Goal: Download file/media

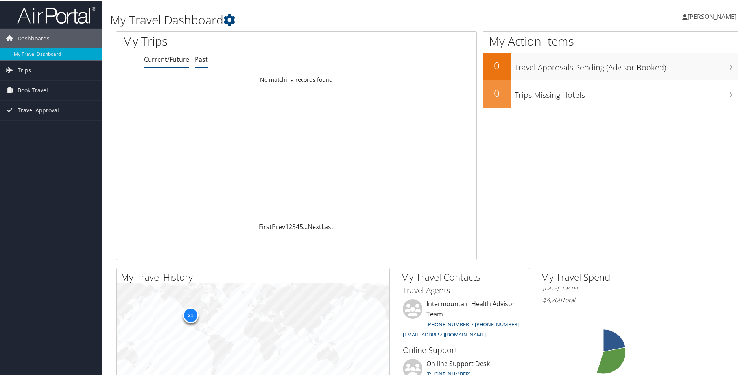
click at [200, 59] on link "Past" at bounding box center [201, 58] width 13 height 9
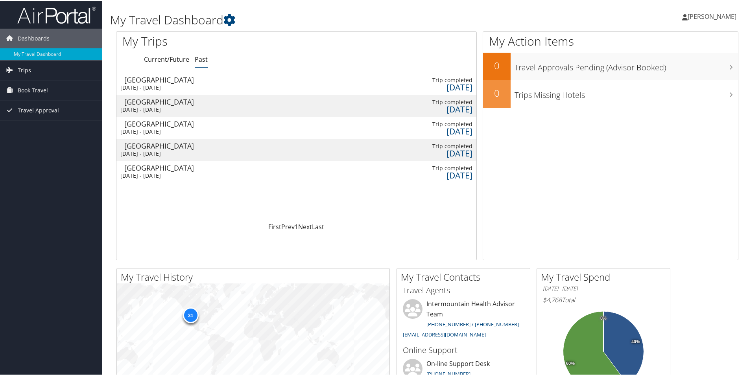
click at [202, 109] on div "[DATE] - [DATE]" at bounding box center [162, 108] width 84 height 7
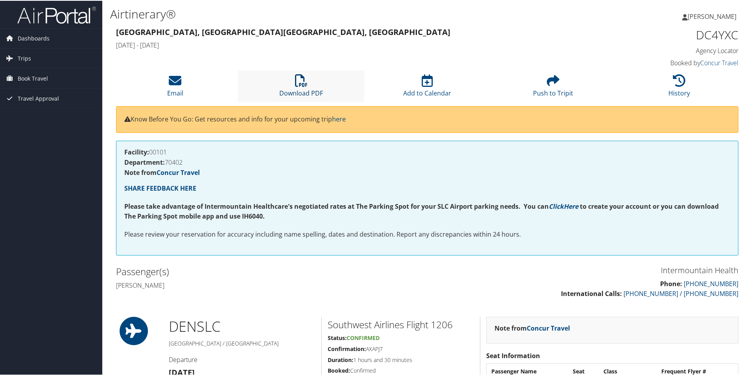
click at [295, 88] on link "Download PDF" at bounding box center [301, 87] width 44 height 19
